Goal: Task Accomplishment & Management: Use online tool/utility

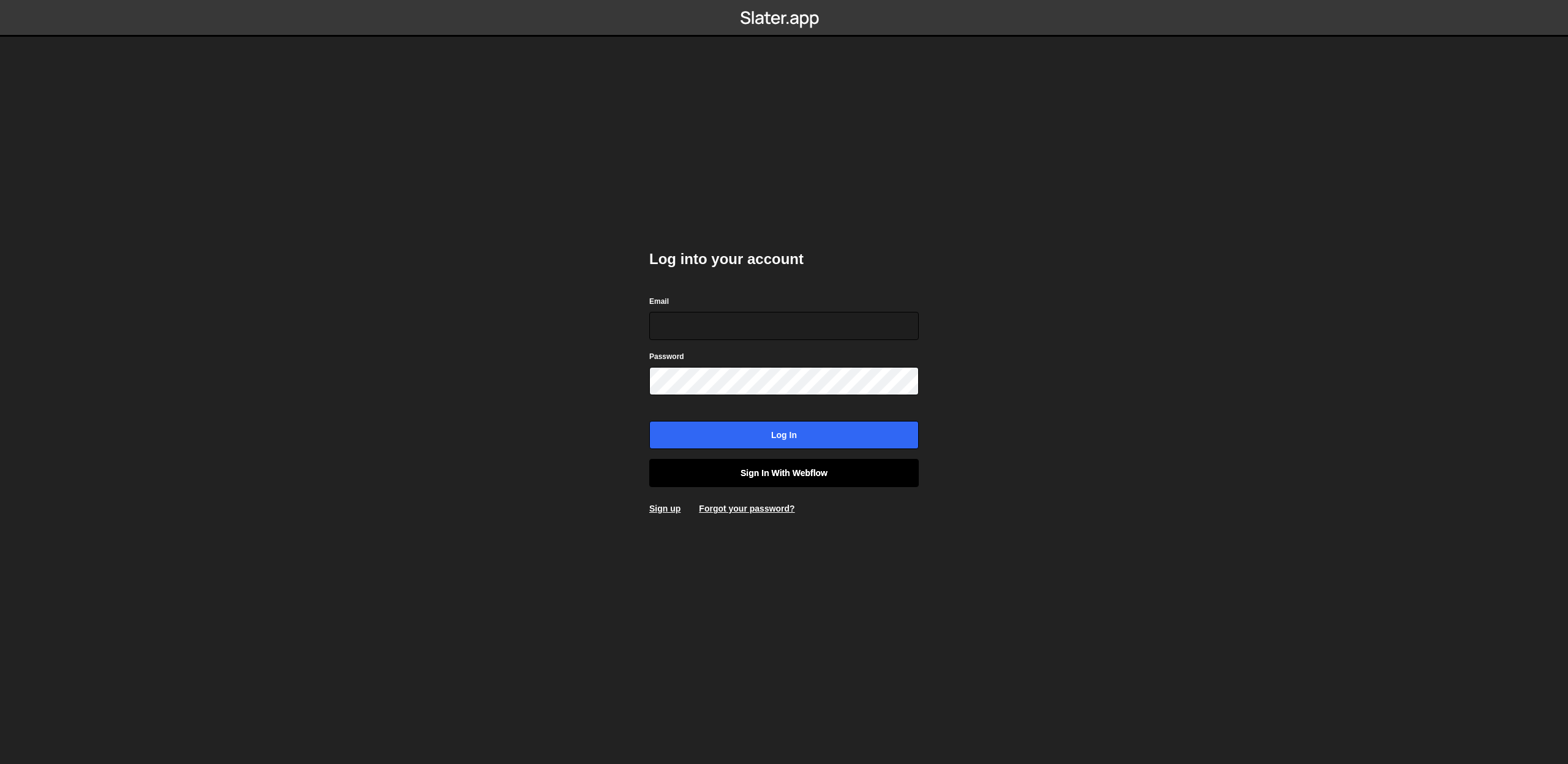
click at [807, 474] on link "Sign in with Webflow" at bounding box center [784, 472] width 269 height 28
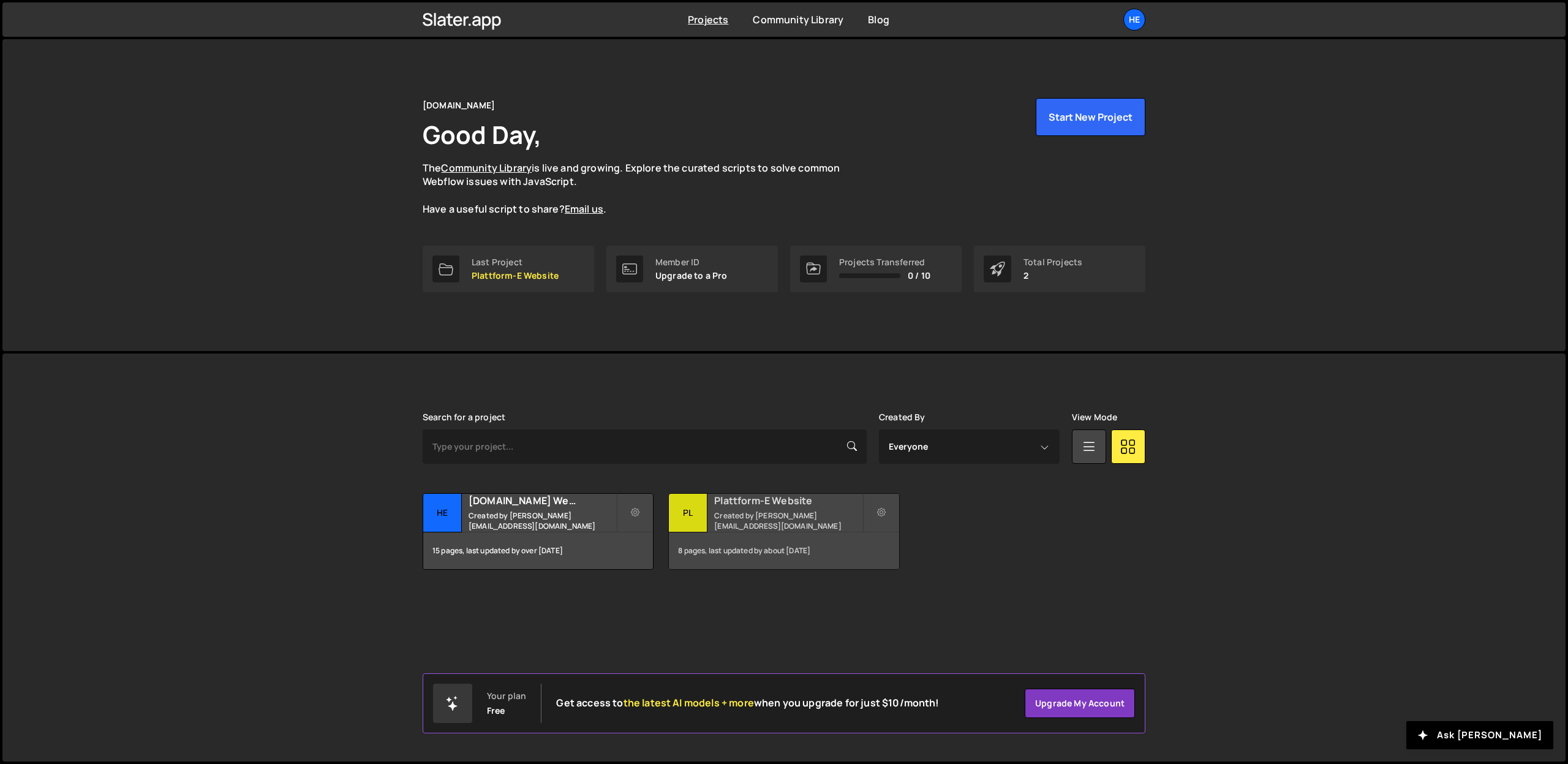
click at [777, 507] on h2 "Plattform-E Website" at bounding box center [788, 500] width 147 height 14
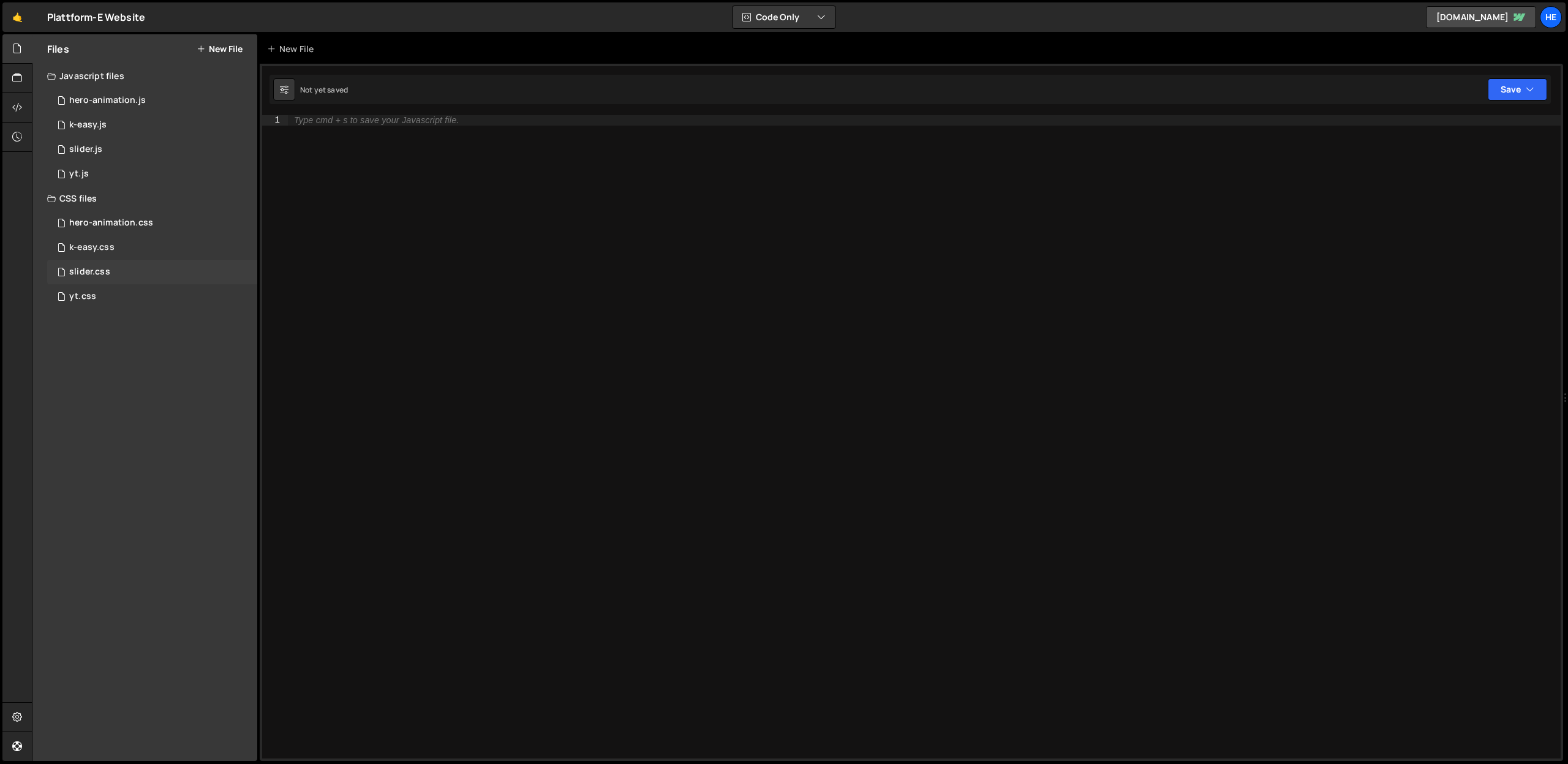
click at [83, 278] on div "slider.css 0" at bounding box center [152, 271] width 210 height 24
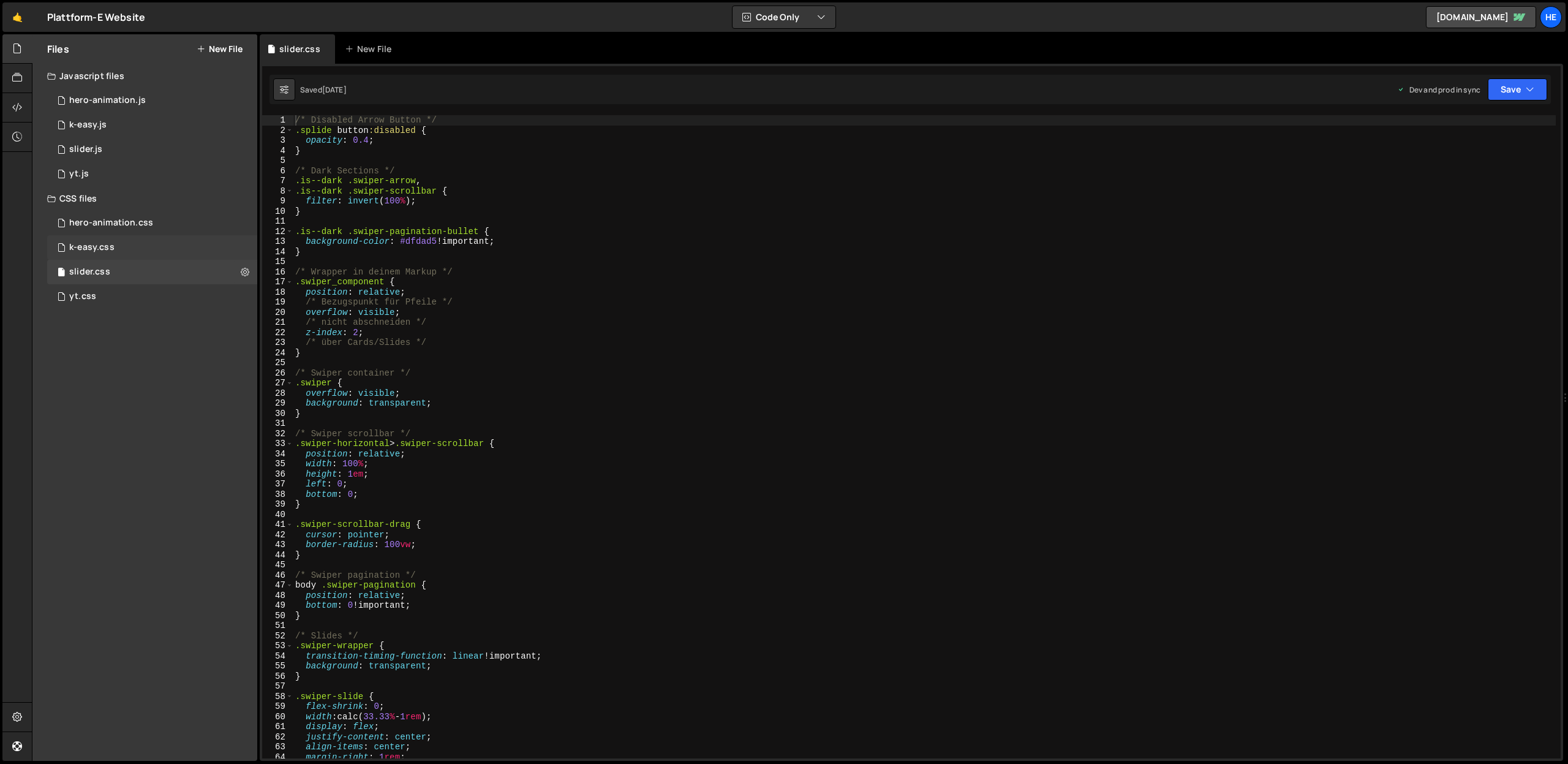
click at [94, 250] on div "k-easy.css" at bounding box center [92, 248] width 45 height 11
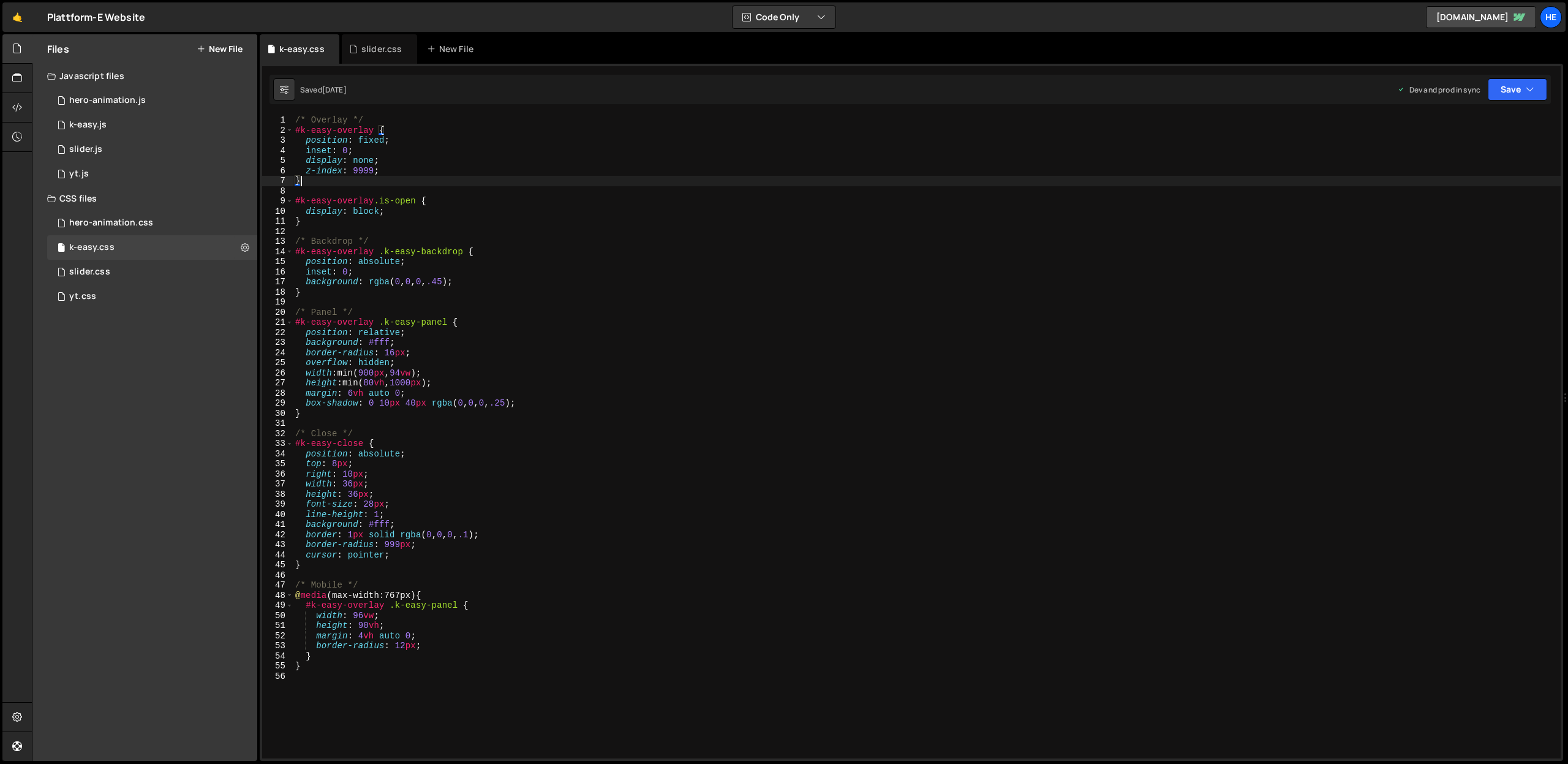
click at [373, 179] on div "/* Overlay */ #k-easy-overlay { position : fixed ; inset : 0 ; display : none ;…" at bounding box center [927, 447] width 1268 height 664
type textarea "}"
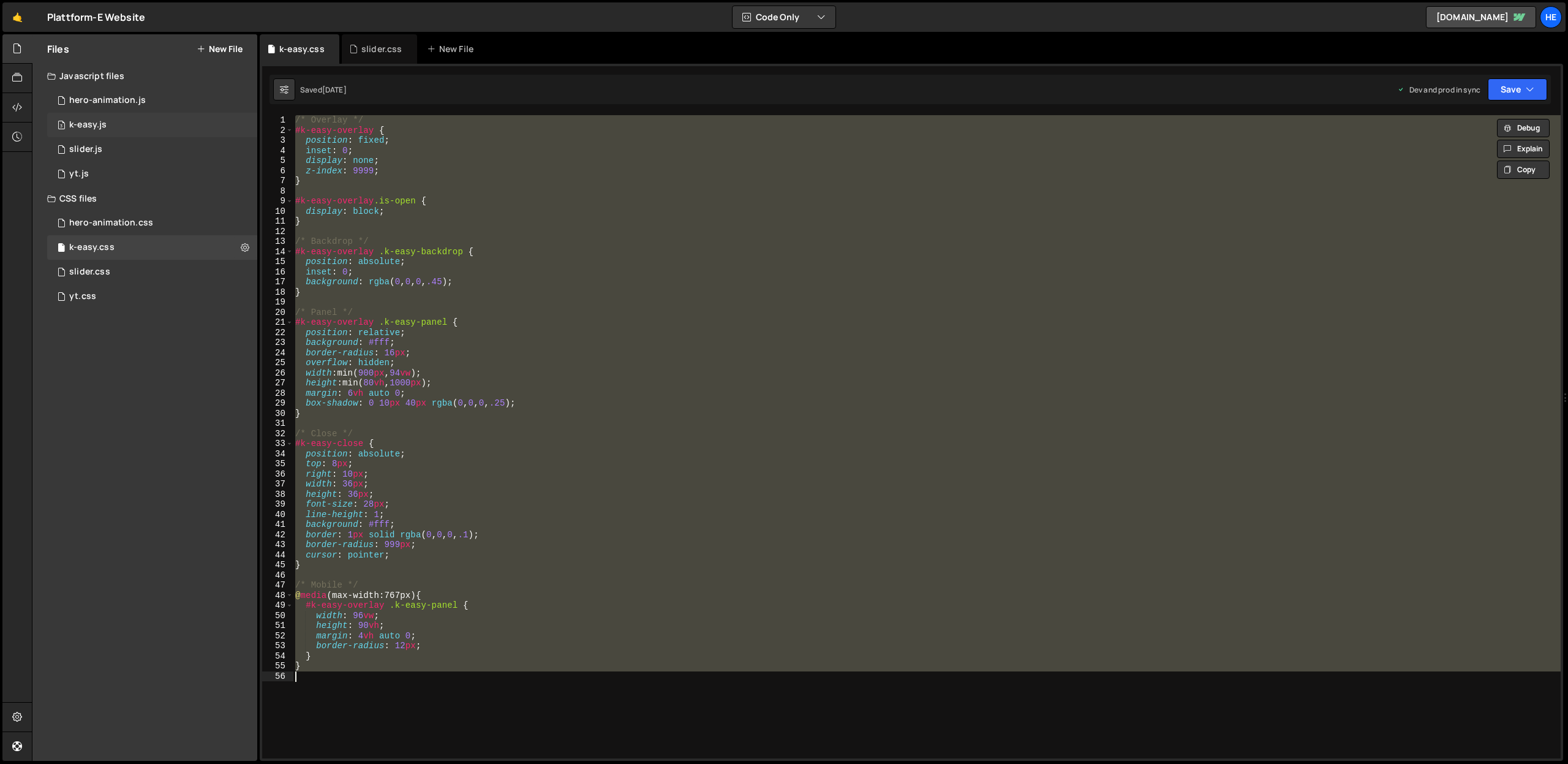
click at [95, 126] on div "k-easy.js" at bounding box center [88, 125] width 37 height 11
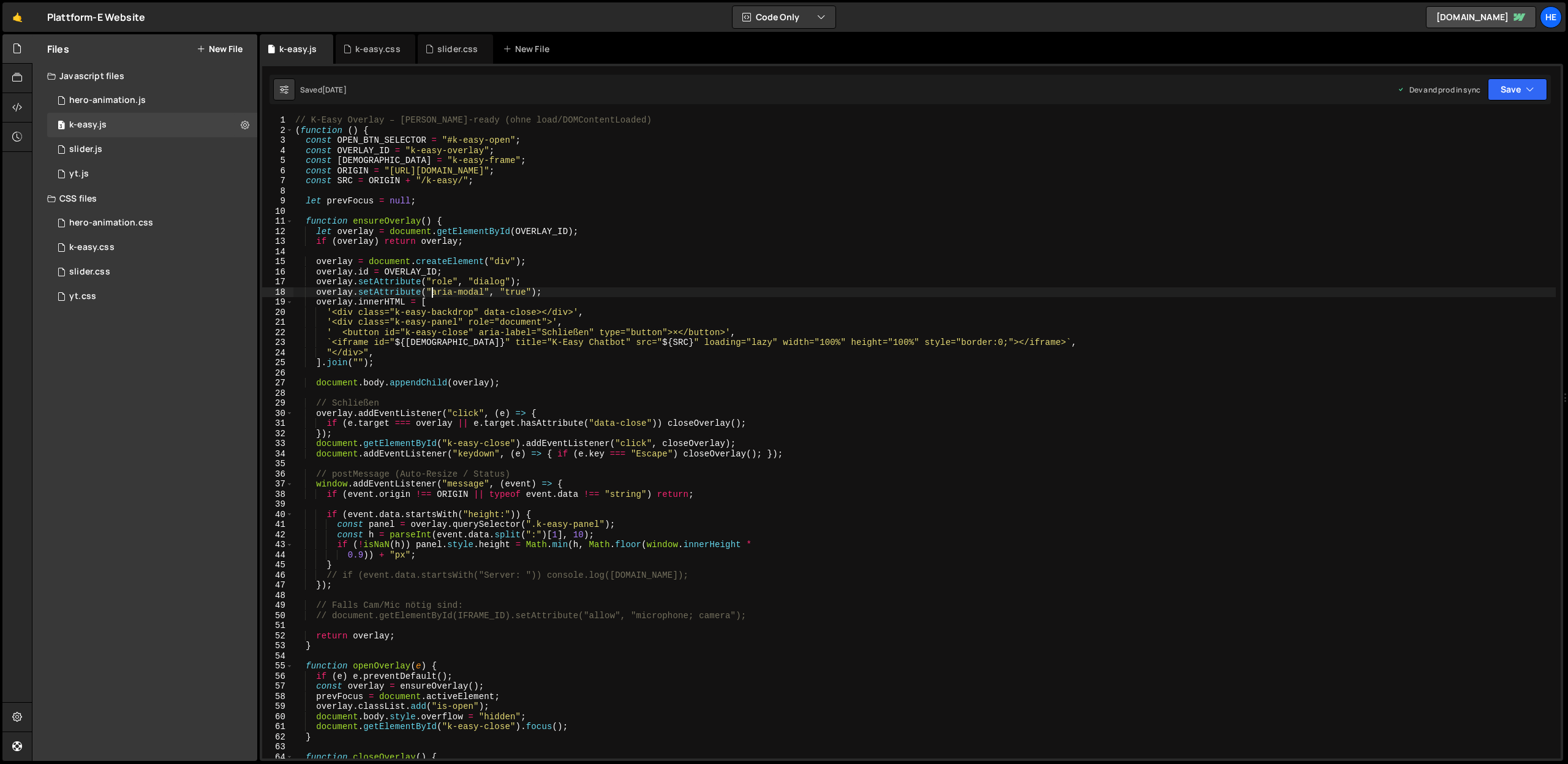
click at [432, 291] on div "// K-Easy Overlay – [PERSON_NAME]-ready (ohne load/DOMContentLoaded) ( function…" at bounding box center [924, 447] width 1263 height 664
type textarea "})();"
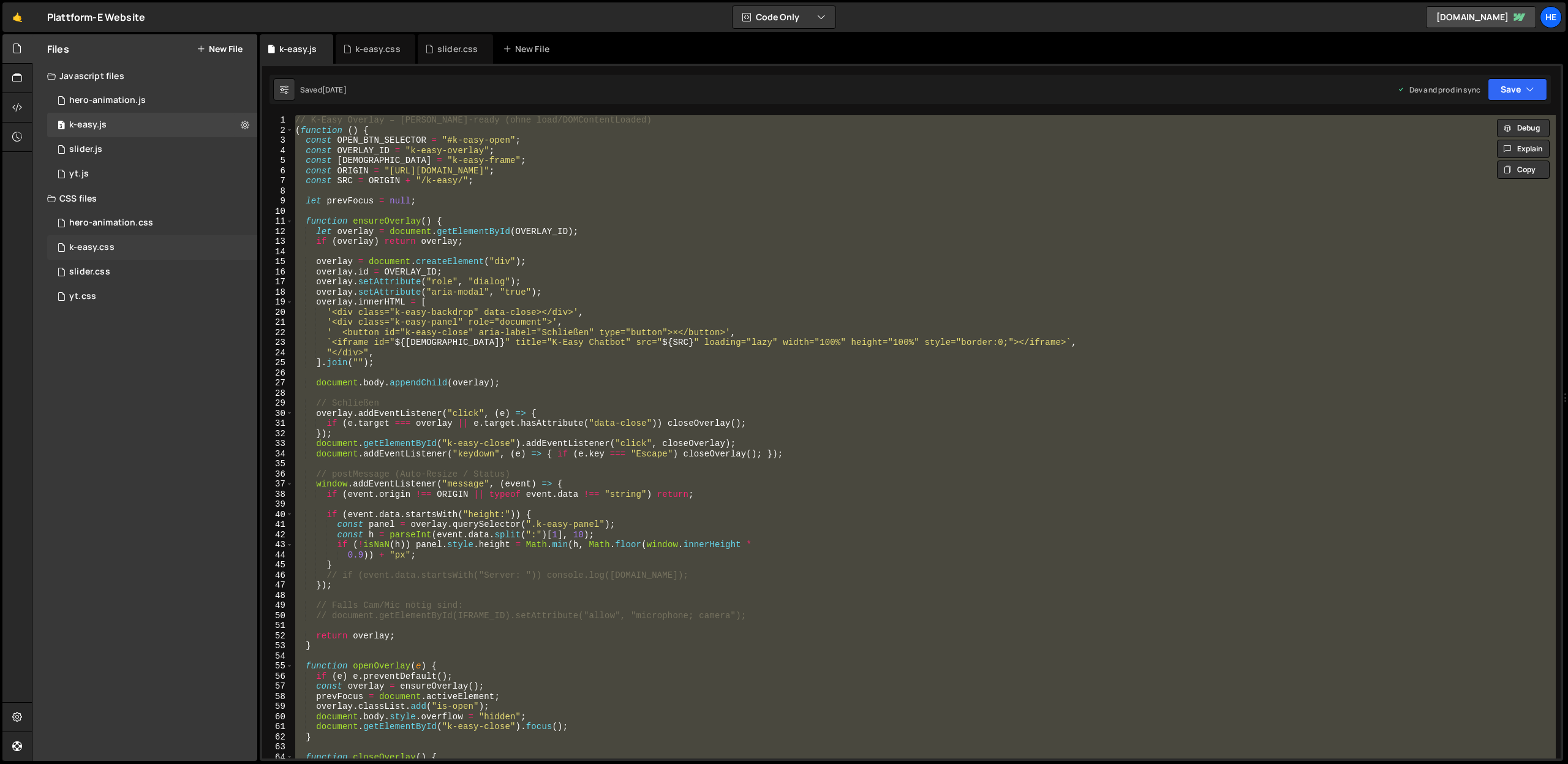
click at [98, 250] on div "k-easy.css" at bounding box center [92, 248] width 45 height 11
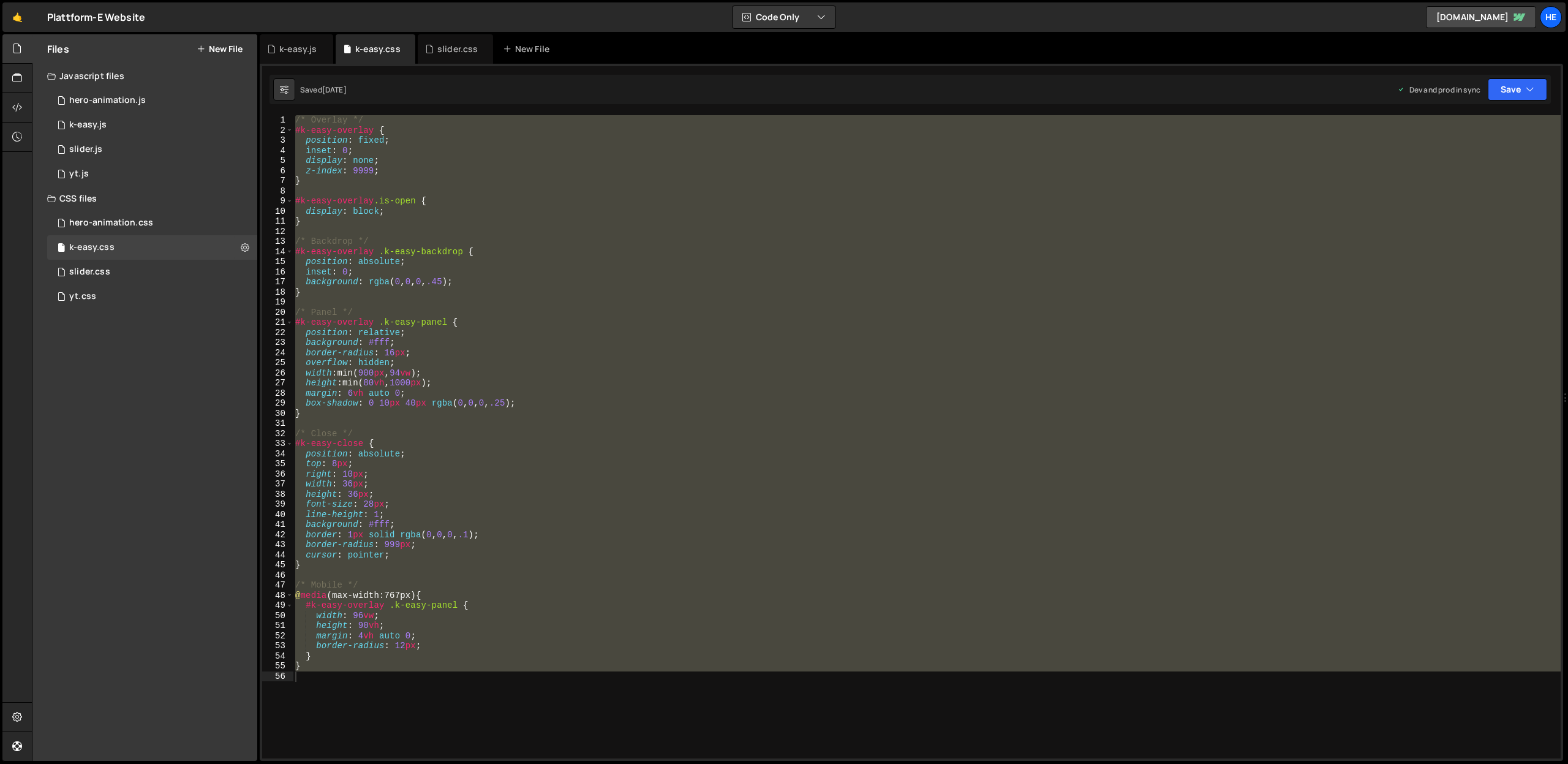
click at [440, 365] on div "/* Overlay */ #k-easy-overlay { position : fixed ; inset : 0 ; display : none ;…" at bounding box center [927, 436] width 1268 height 643
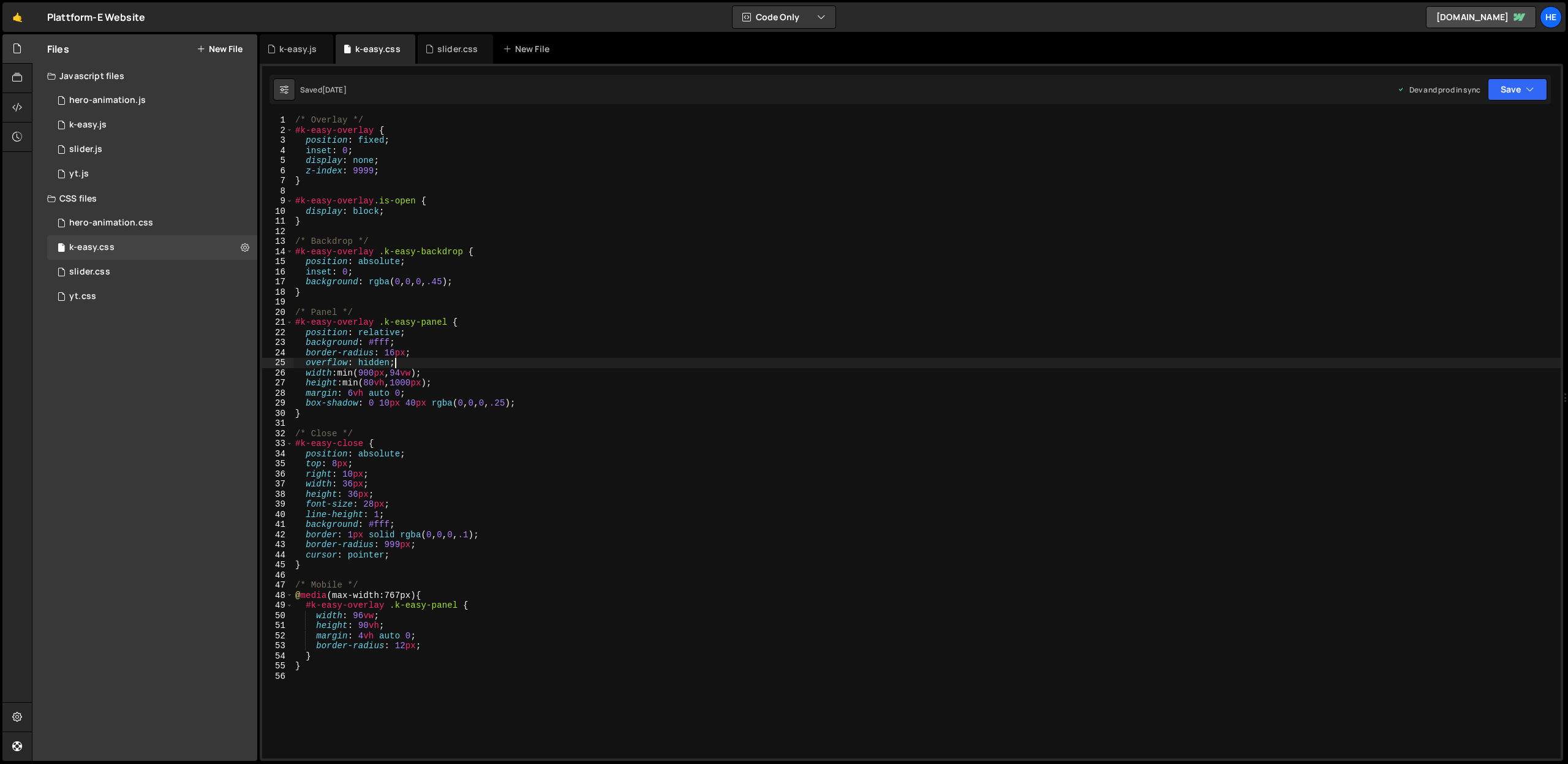
click at [430, 414] on div "/* Overlay */ #k-easy-overlay { position : fixed ; inset : 0 ; display : none ;…" at bounding box center [927, 447] width 1268 height 664
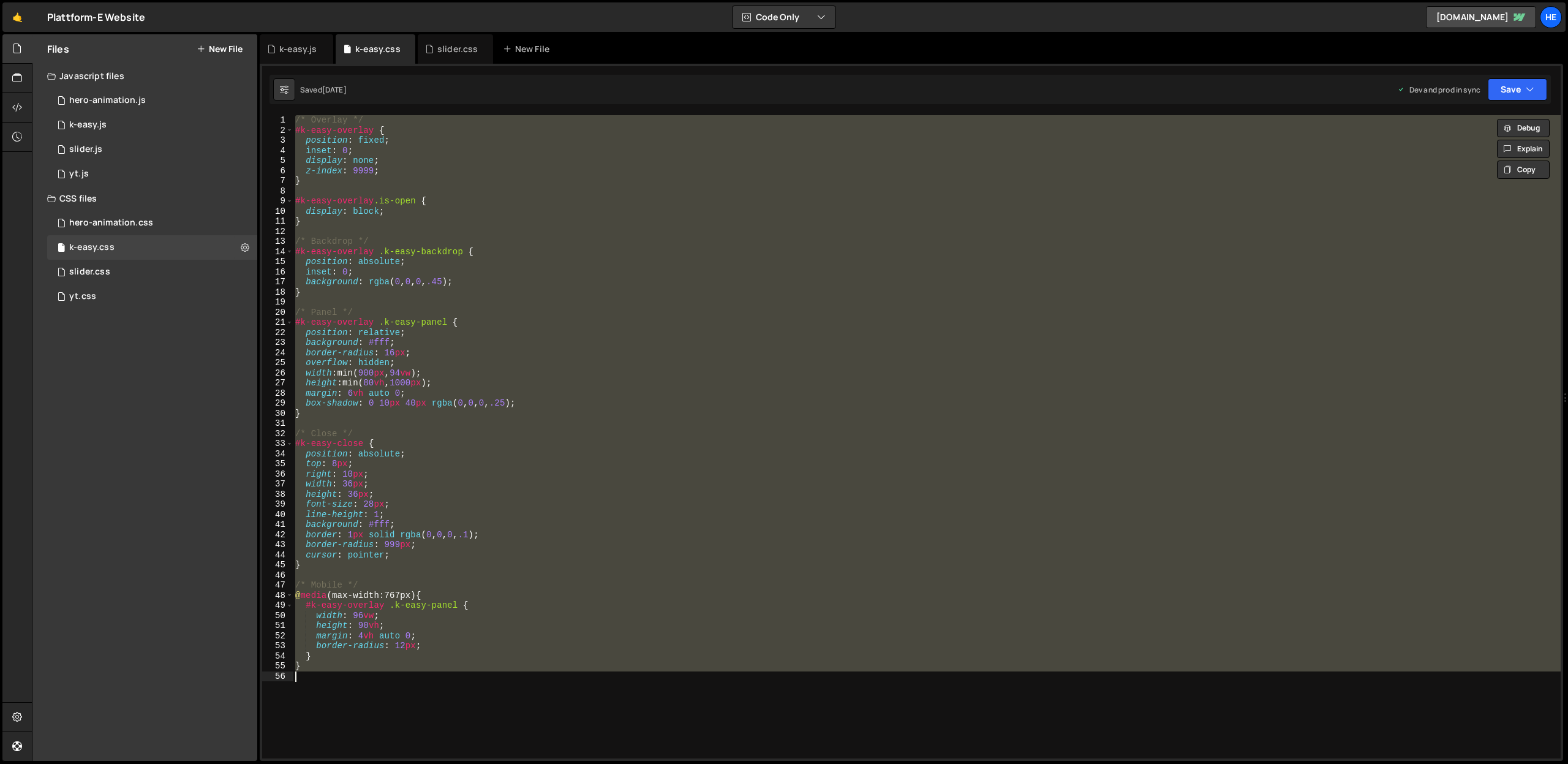
paste textarea
type textarea "}"
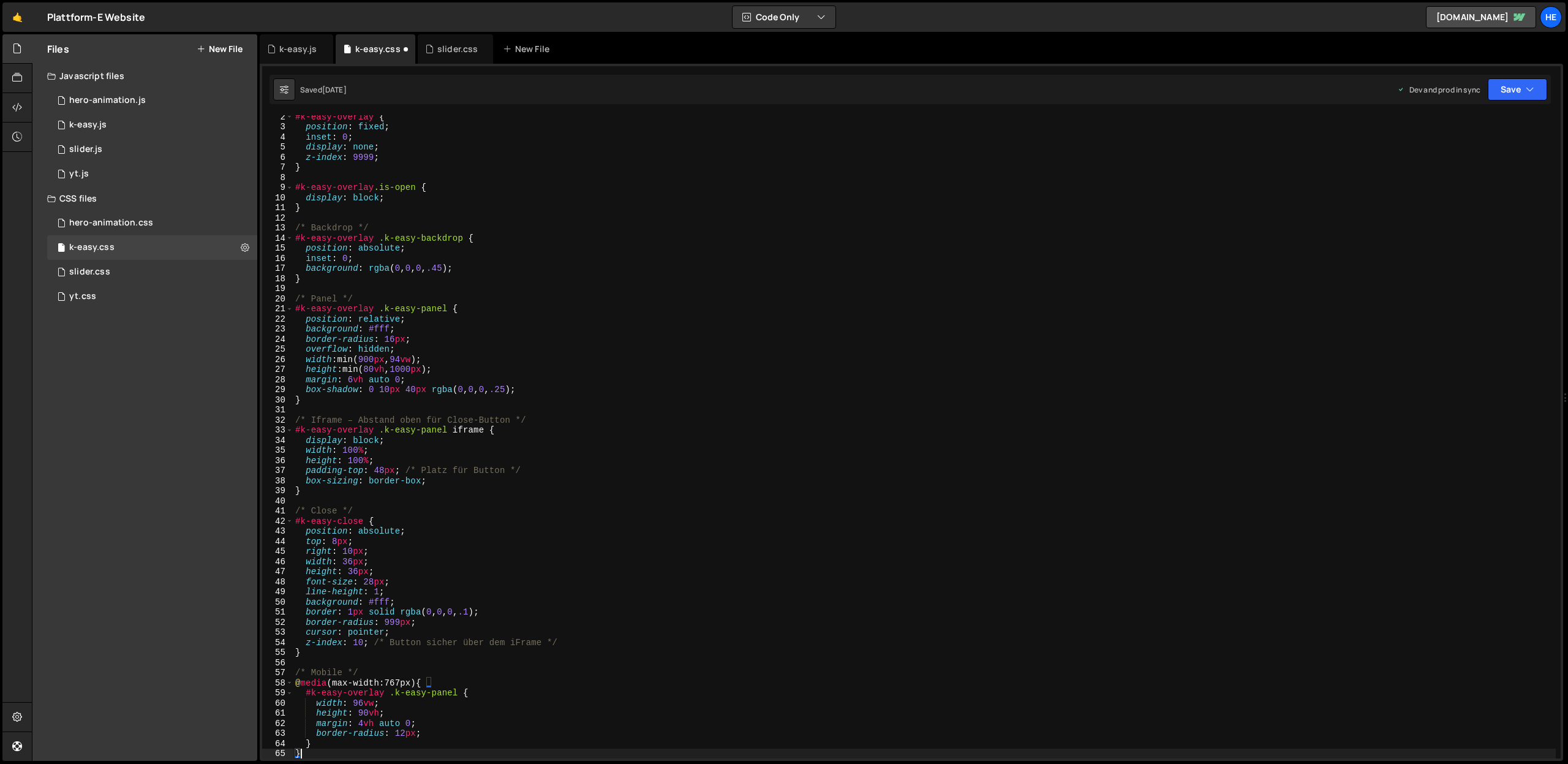
scroll to position [14, 0]
click at [1507, 89] on button "Save" at bounding box center [1517, 90] width 60 height 22
click at [1478, 162] on div "Save to Production S" at bounding box center [1476, 159] width 128 height 13
